Goal: Task Accomplishment & Management: Manage account settings

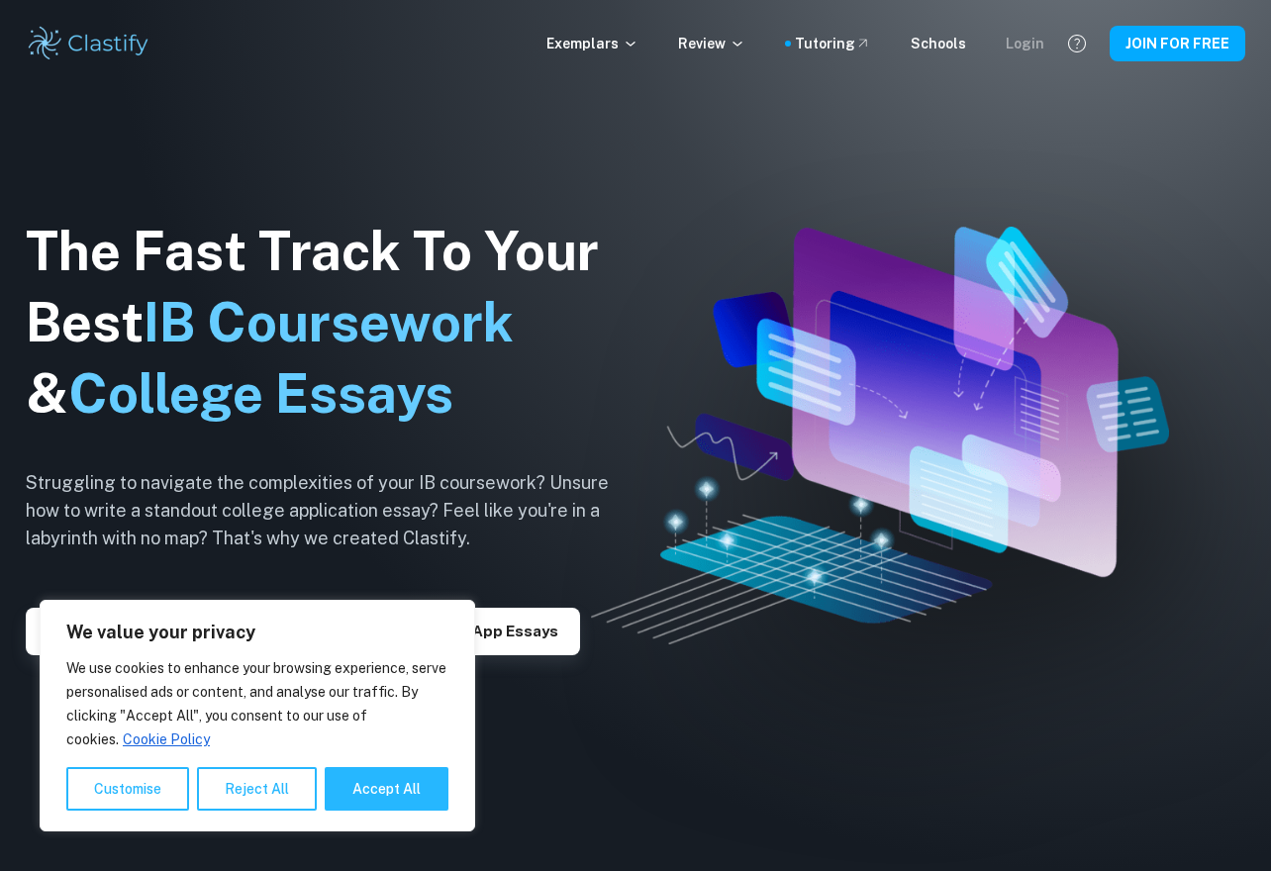
click at [1038, 41] on div "Login" at bounding box center [1025, 44] width 39 height 22
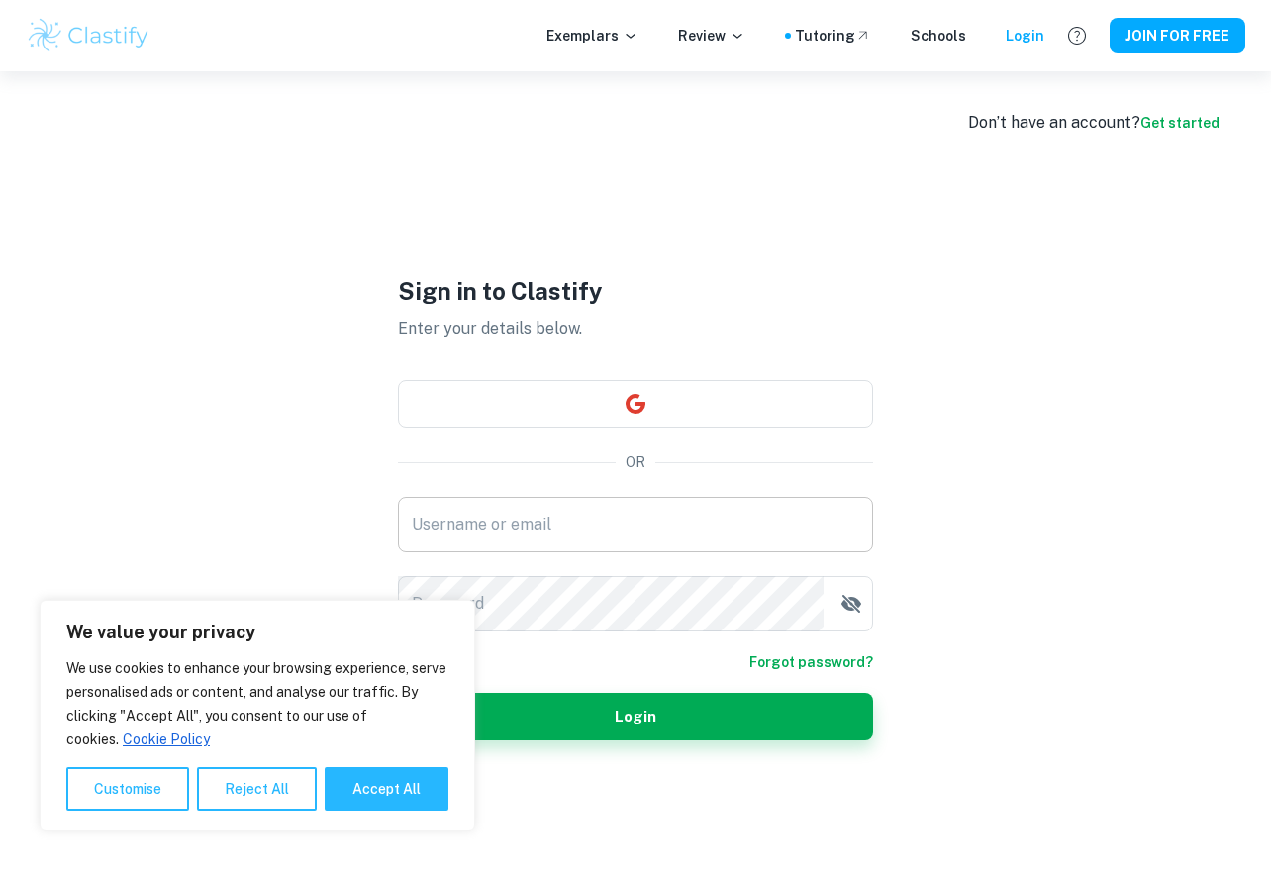
click at [583, 525] on input "Username or email" at bounding box center [635, 524] width 475 height 55
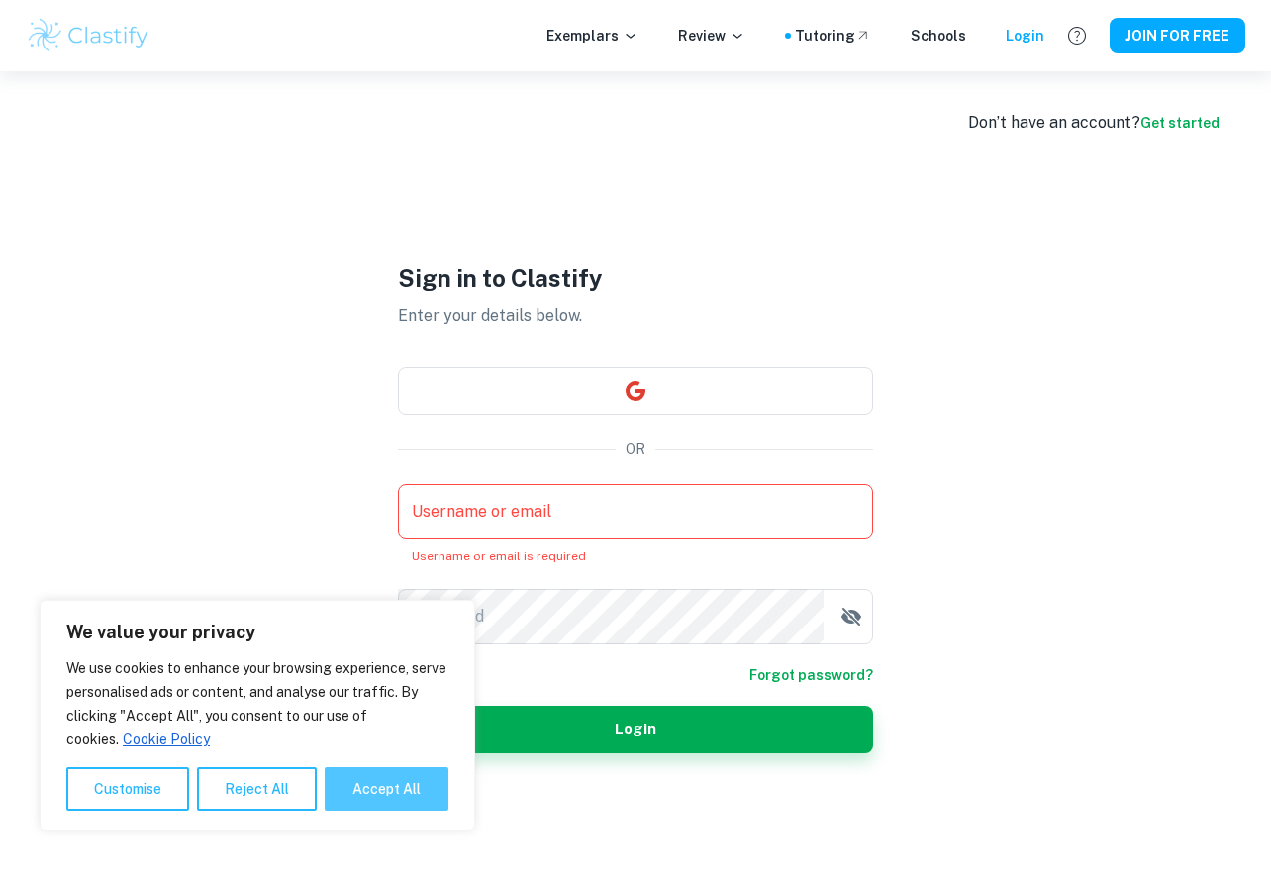
click at [342, 775] on button "Accept All" at bounding box center [387, 789] width 124 height 44
checkbox input "true"
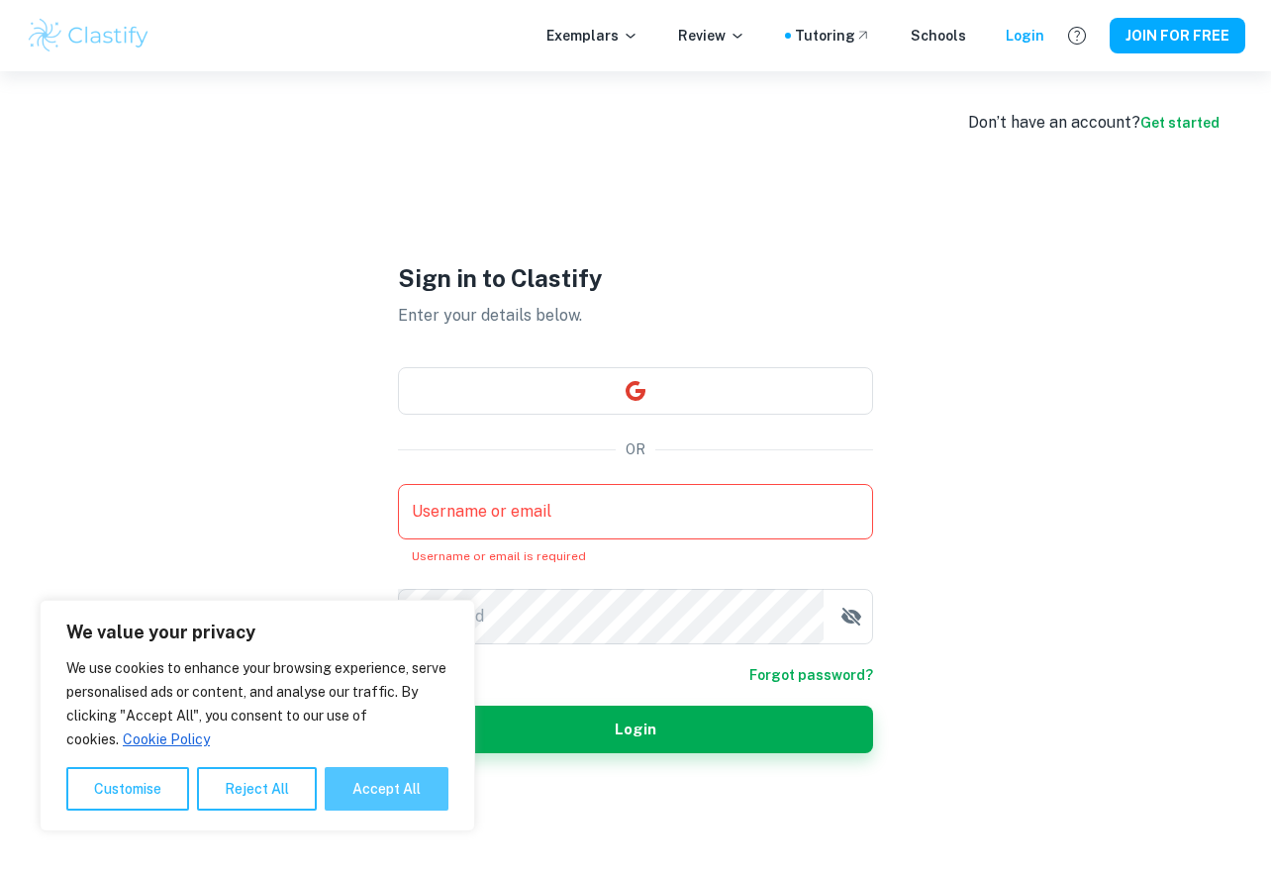
checkbox input "true"
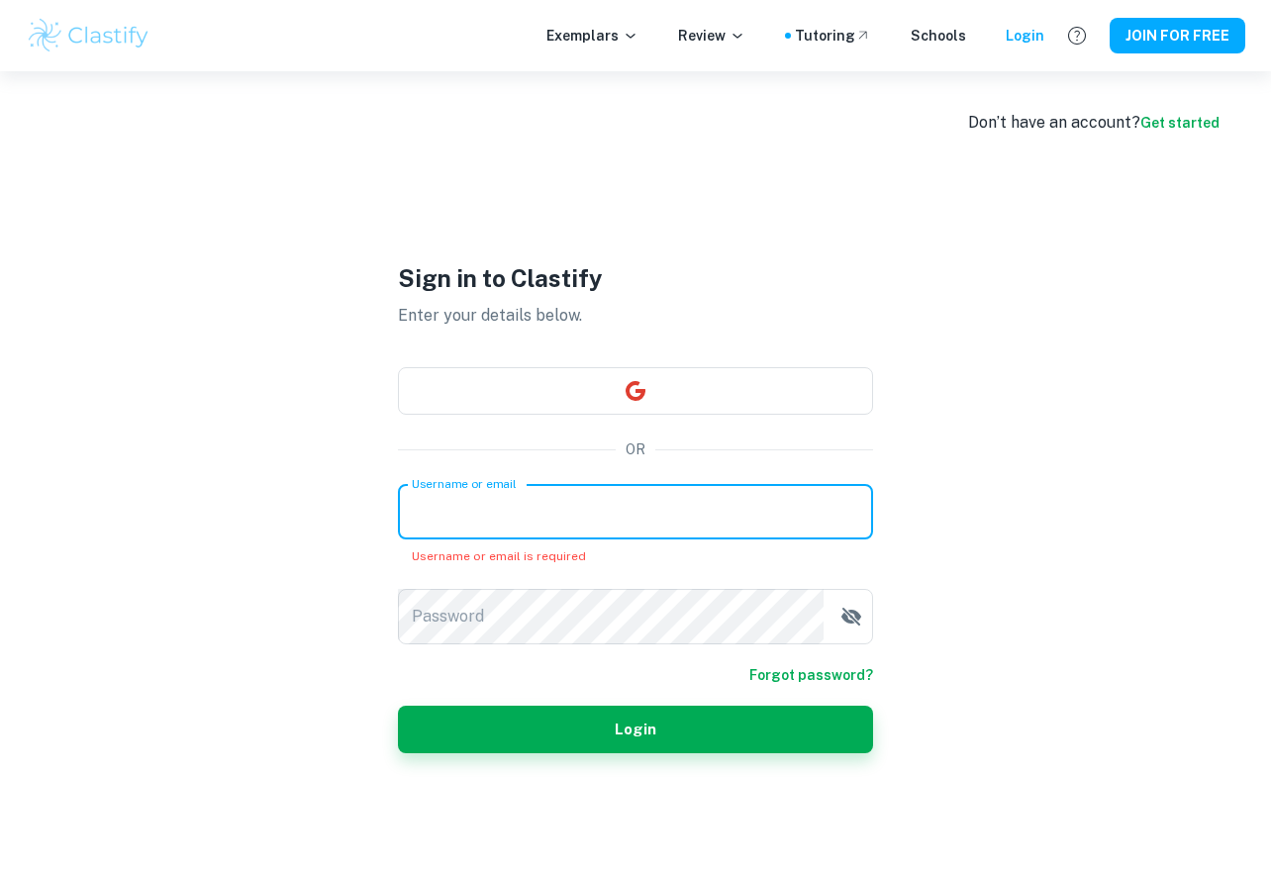
click at [488, 511] on input "Username or email" at bounding box center [635, 511] width 475 height 55
type input "[EMAIL_ADDRESS][DOMAIN_NAME]"
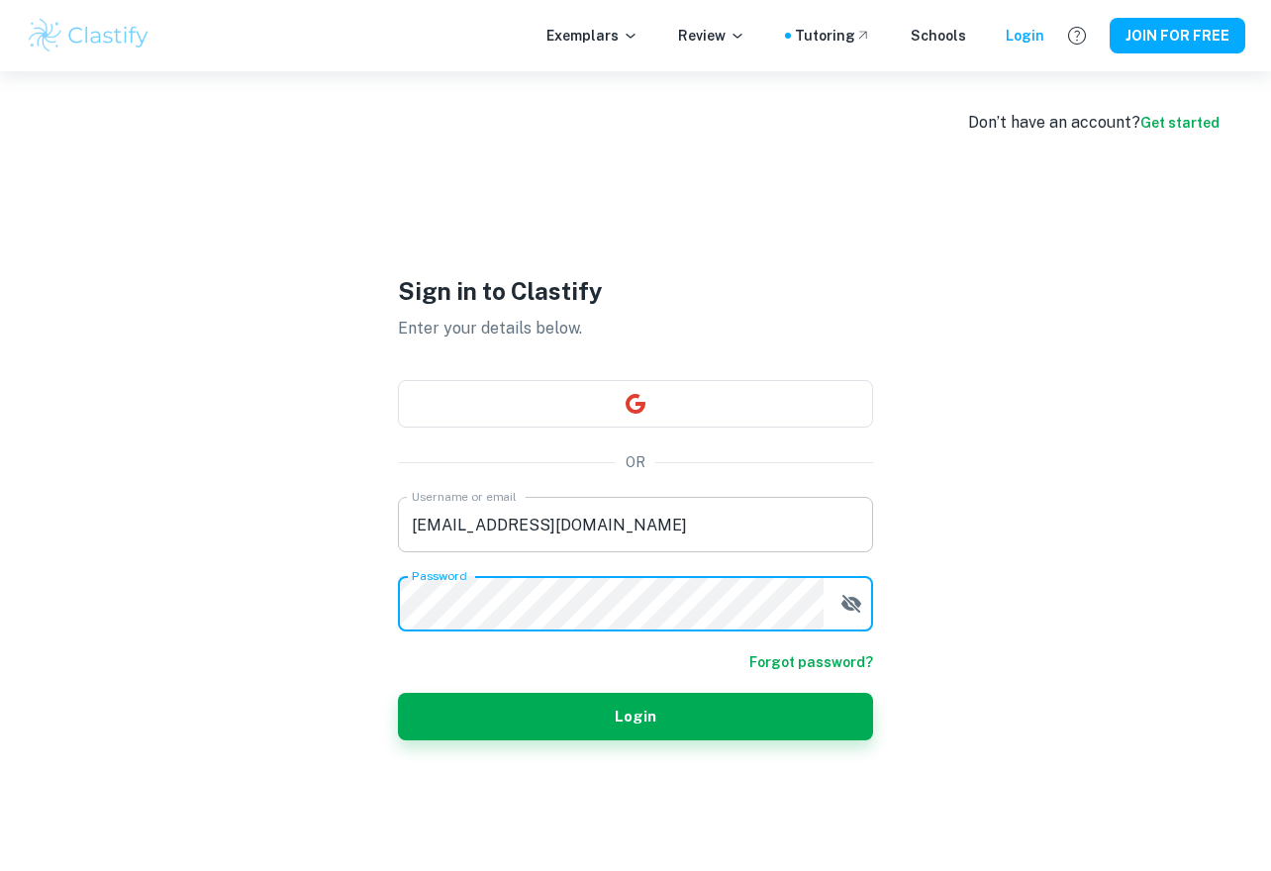
click at [496, 516] on input "[EMAIL_ADDRESS][DOMAIN_NAME]" at bounding box center [635, 524] width 475 height 55
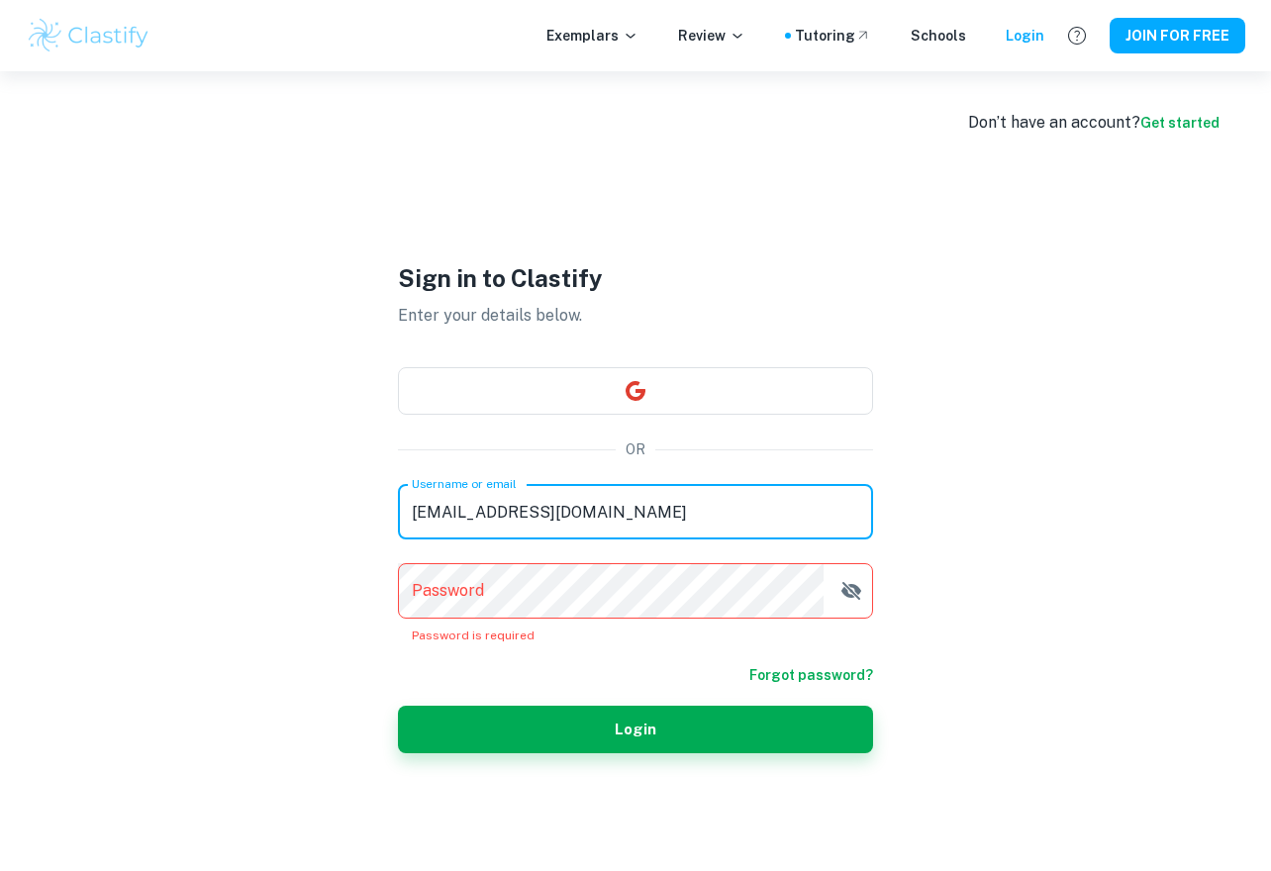
drag, startPoint x: 639, startPoint y: 506, endPoint x: 264, endPoint y: 461, distance: 377.8
click at [265, 469] on div "Don’t have an account? Get started Sign in to Clastify Enter your details below…" at bounding box center [635, 506] width 1267 height 871
type input "[EMAIL_ADDRESS][DOMAIN_NAME]"
click at [567, 647] on form "Username or email [EMAIL_ADDRESS][DOMAIN_NAME] Username or email Password Passw…" at bounding box center [635, 618] width 475 height 269
drag, startPoint x: 684, startPoint y: 508, endPoint x: 359, endPoint y: 517, distance: 324.8
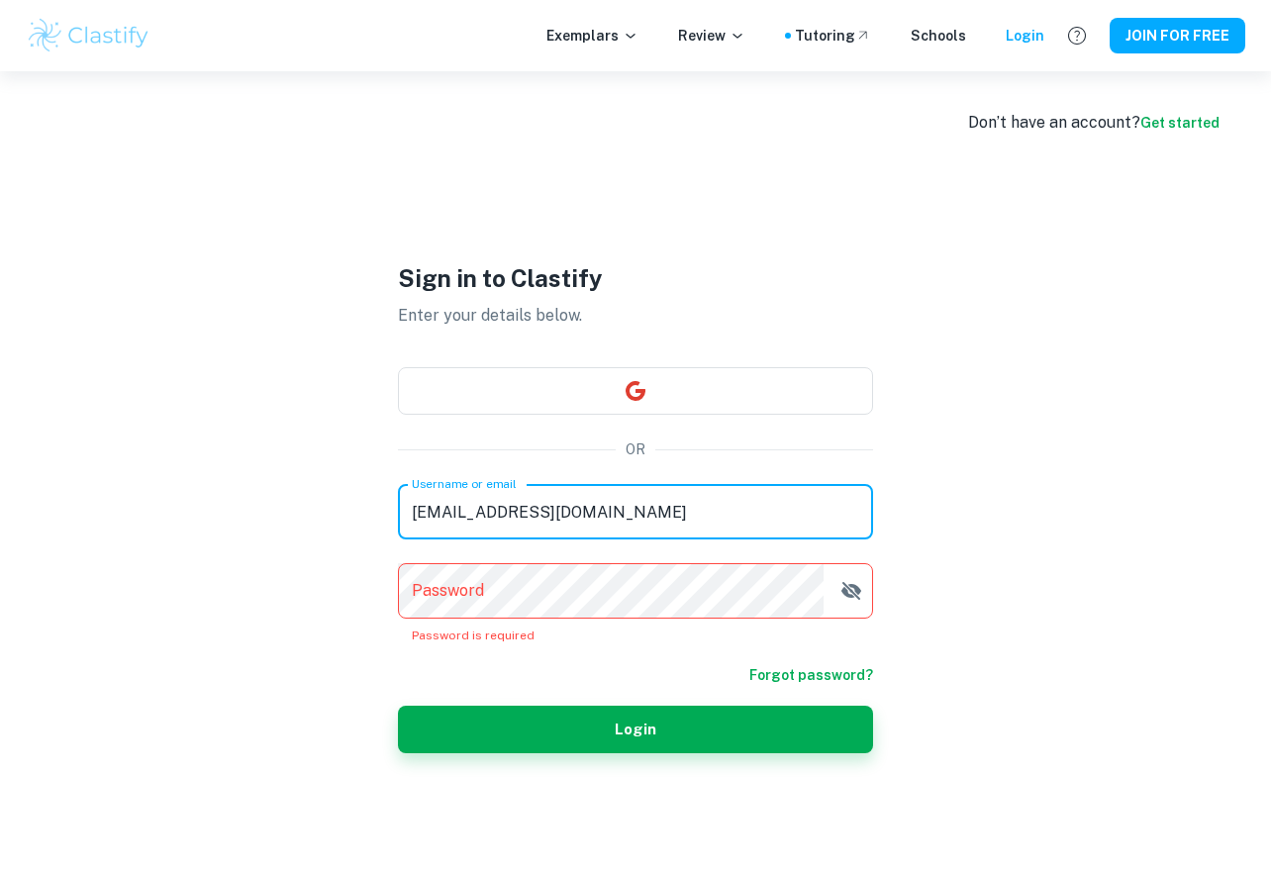
click at [359, 517] on div "Sign in to Clastify Enter your details below. OR Username or email [PERSON_NAME…" at bounding box center [635, 506] width 594 height 871
type input "[EMAIL_ADDRESS][DOMAIN_NAME]"
click at [817, 676] on link "Forgot password?" at bounding box center [811, 675] width 124 height 22
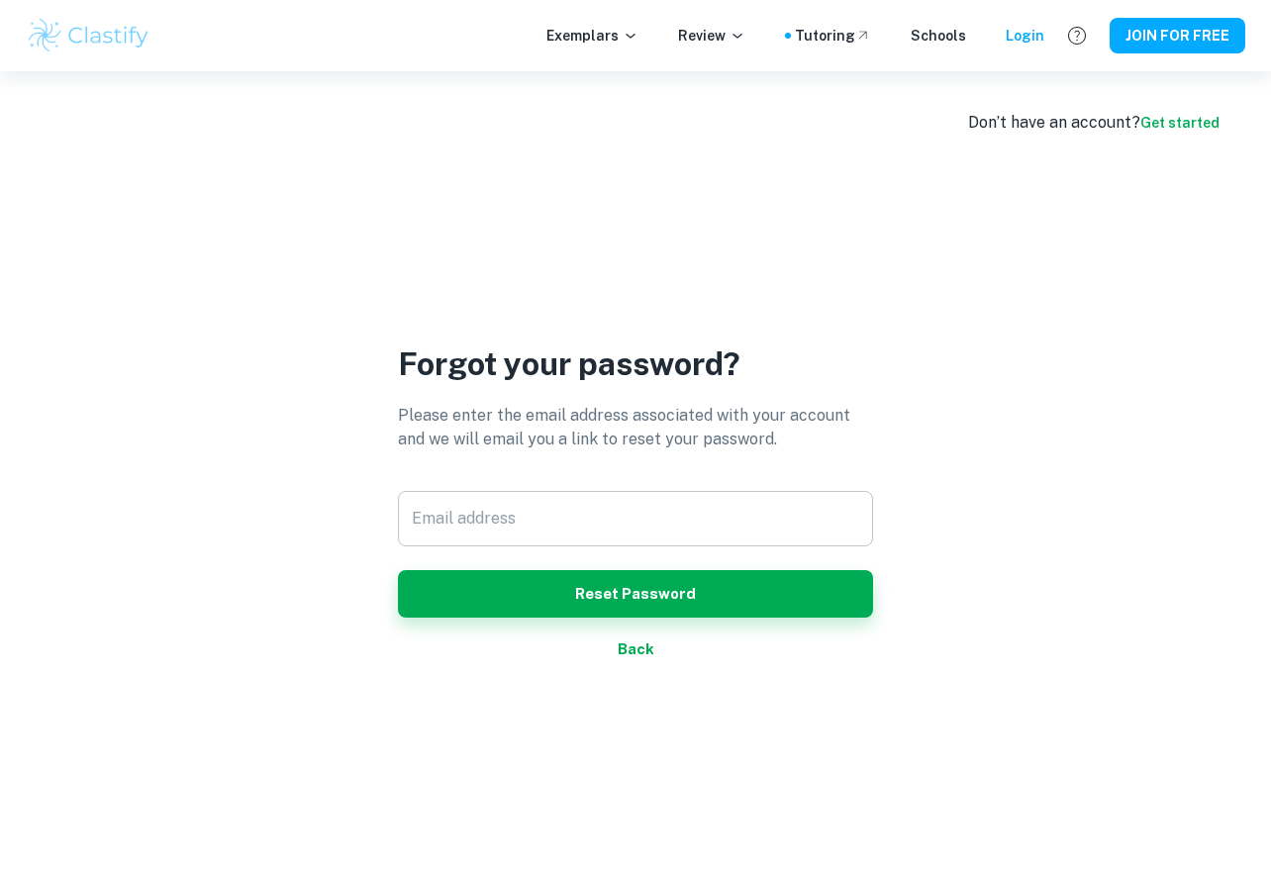
click at [452, 503] on div "Email address Email address" at bounding box center [635, 518] width 475 height 55
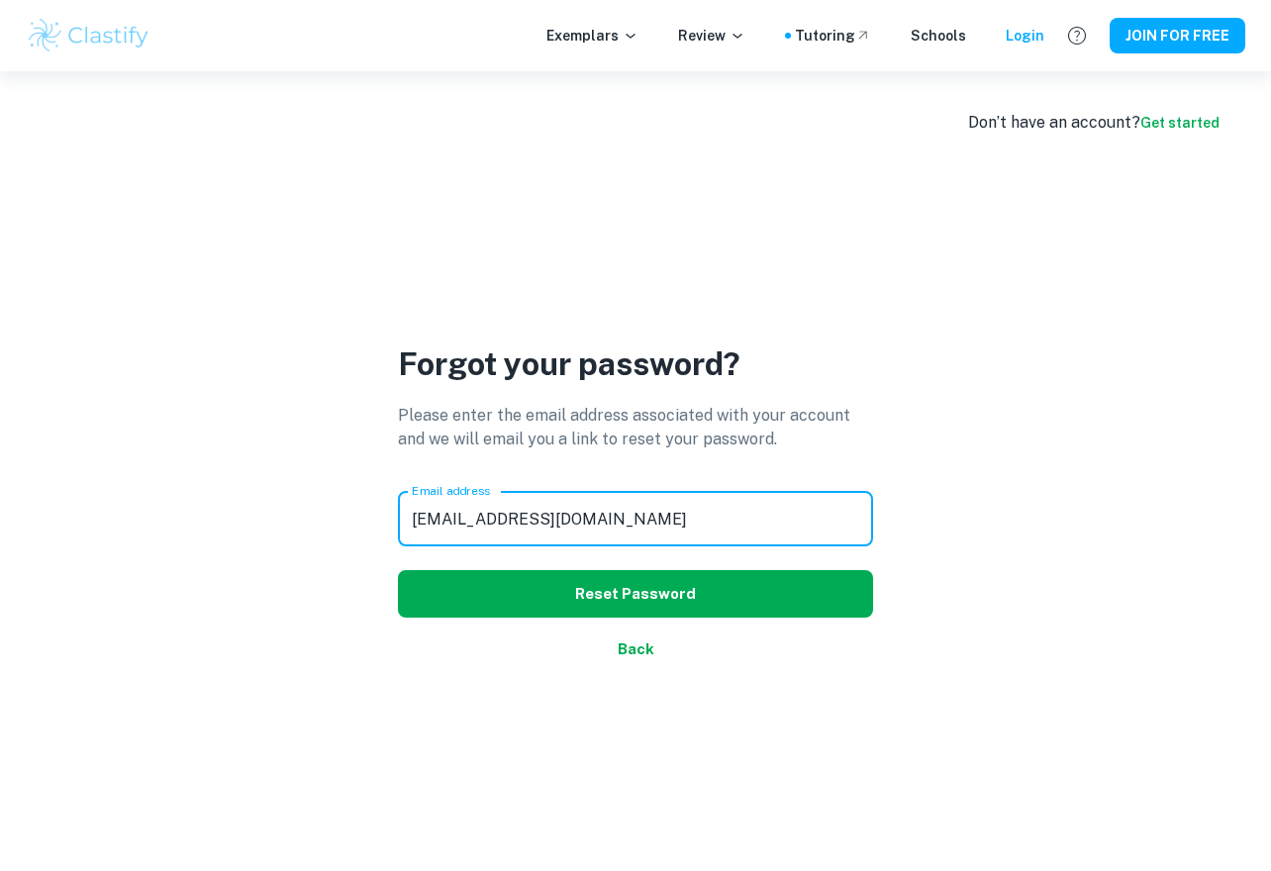
click at [643, 580] on button "Reset Password" at bounding box center [635, 594] width 475 height 48
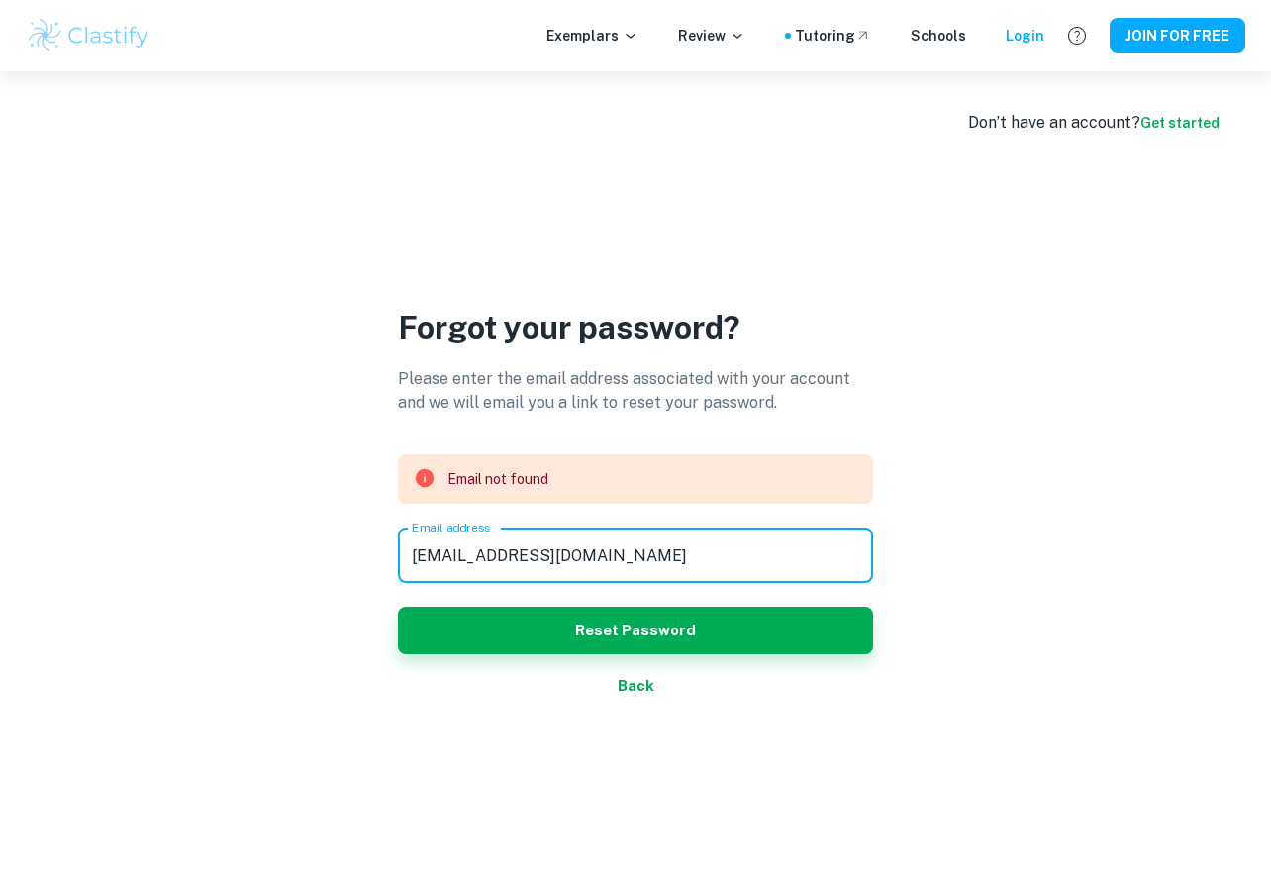
drag, startPoint x: 648, startPoint y: 574, endPoint x: 334, endPoint y: 517, distance: 319.9
click at [332, 515] on div "Forgot your password? Please enter the email address associated with your accou…" at bounding box center [635, 506] width 1219 height 871
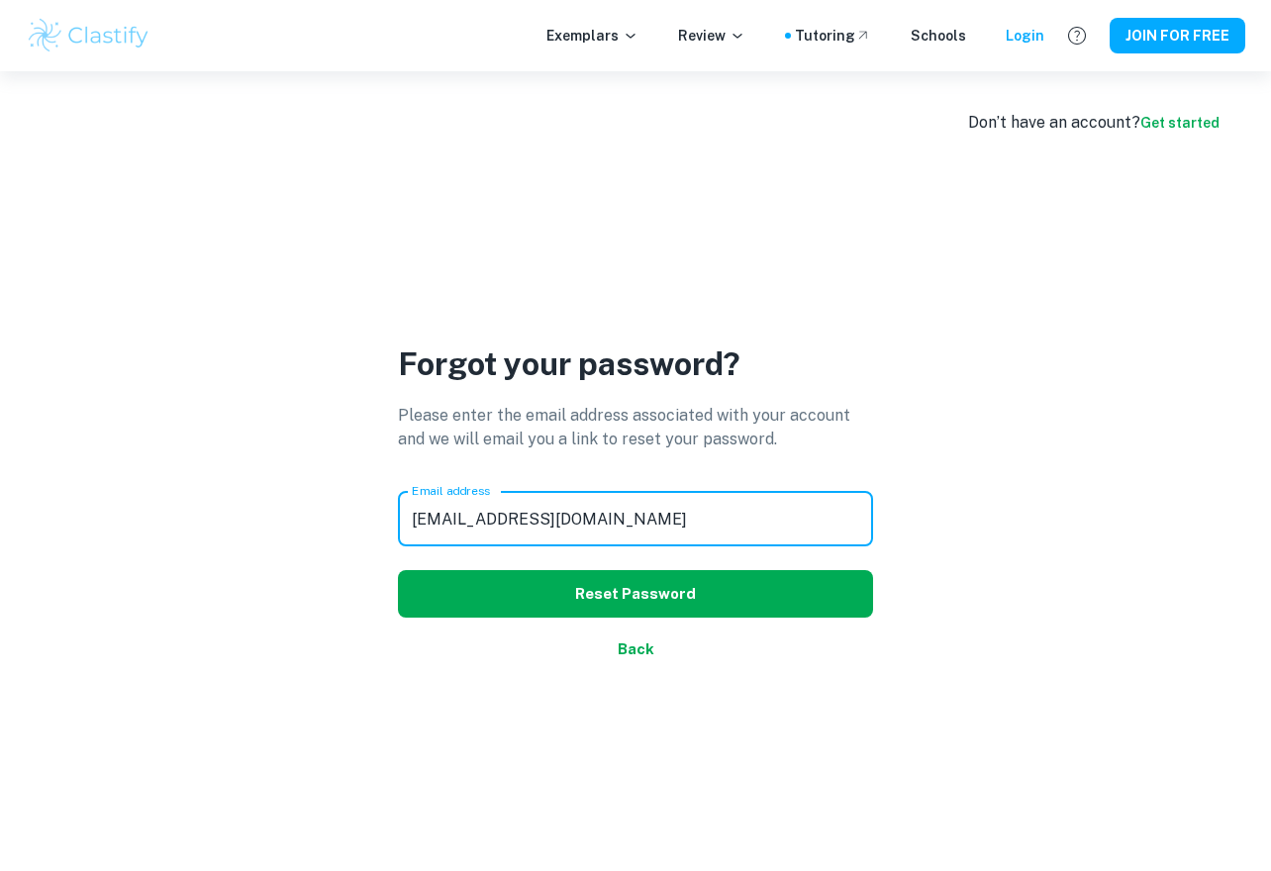
type input "[EMAIL_ADDRESS][DOMAIN_NAME]"
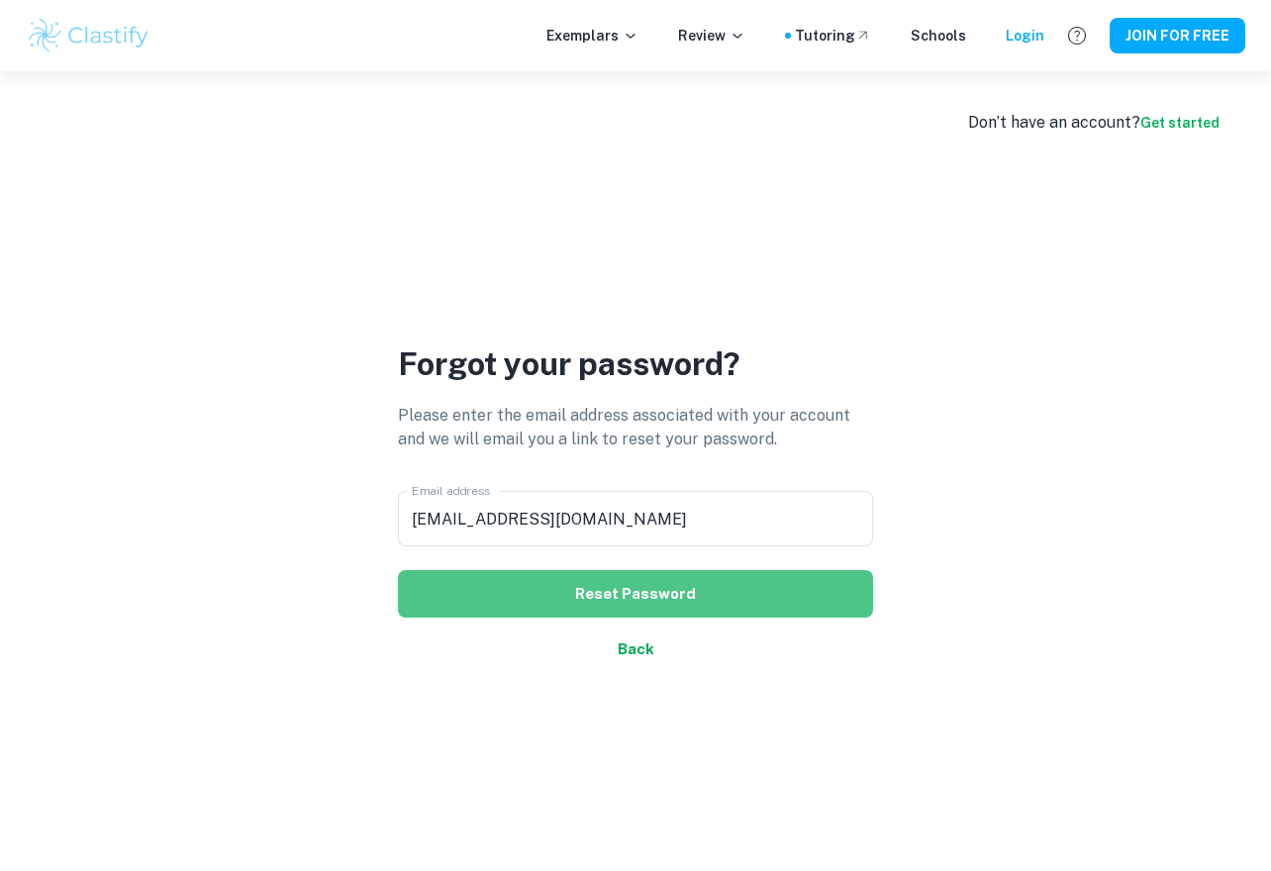
click at [515, 589] on button "Reset Password" at bounding box center [635, 594] width 475 height 48
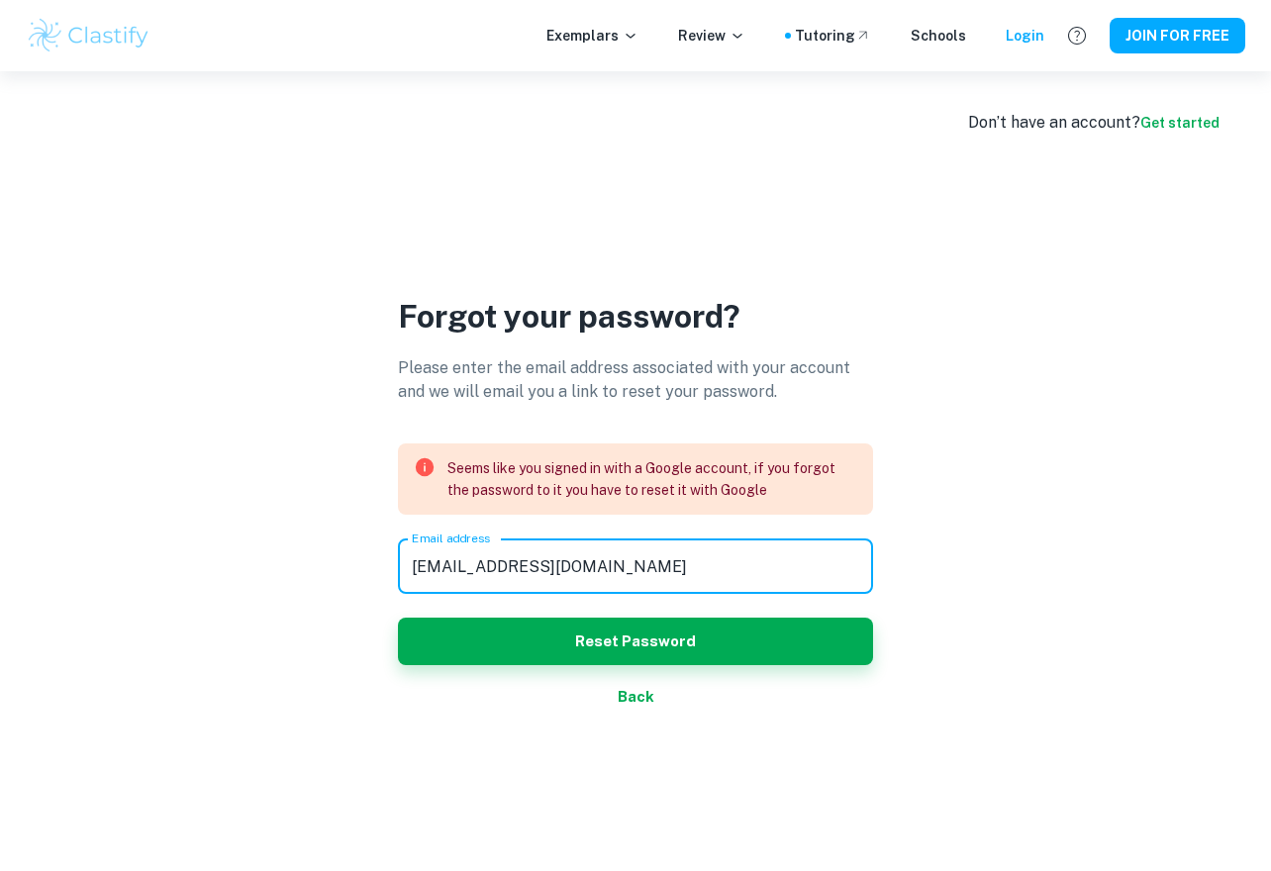
drag, startPoint x: 654, startPoint y: 571, endPoint x: 149, endPoint y: 473, distance: 514.2
click at [149, 473] on div "Forgot your password? Please enter the email address associated with your accou…" at bounding box center [635, 506] width 1219 height 871
click at [272, 186] on div "Forgot your password? Please enter the email address associated with your accou…" at bounding box center [635, 506] width 1219 height 871
